Goal: Navigation & Orientation: Find specific page/section

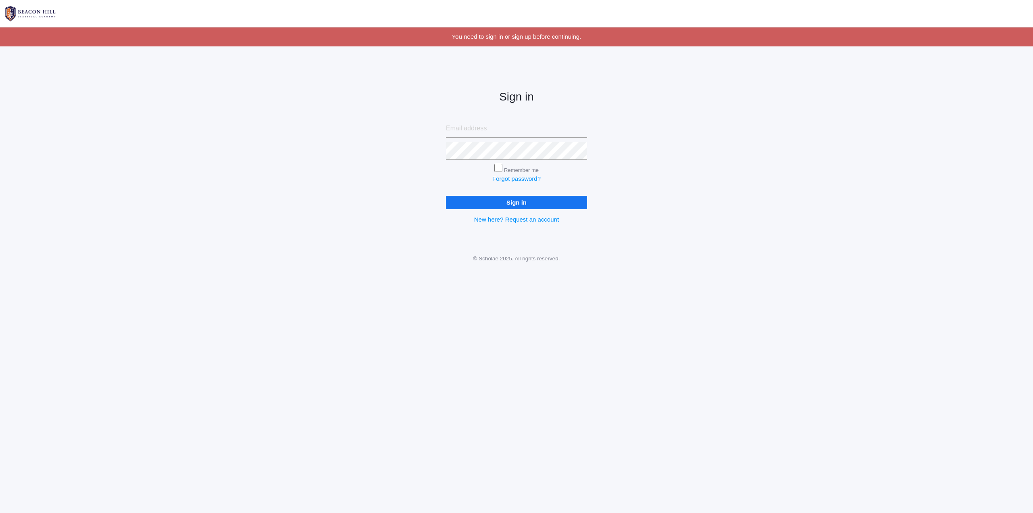
type input "chris.brahmer@gmail.com"
click at [495, 165] on input "Remember me" at bounding box center [498, 168] width 8 height 8
checkbox input "true"
click at [397, 154] on div "Sign in chris.brahmer@gmail.com Remember me Forgot password? Sign in New here? …" at bounding box center [516, 150] width 1033 height 188
click at [514, 200] on input "Sign in" at bounding box center [516, 202] width 141 height 13
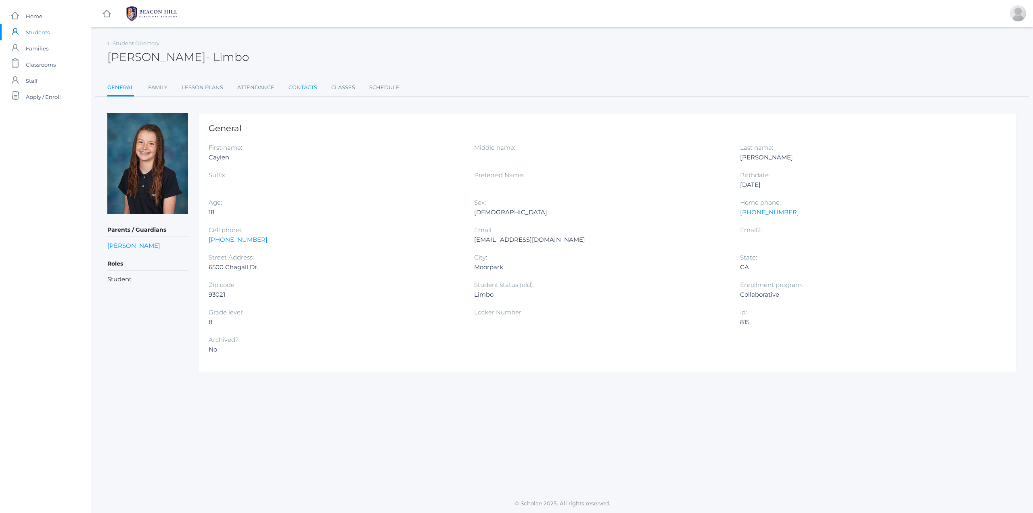
click at [309, 88] on link "Contacts" at bounding box center [302, 87] width 29 height 16
